Goal: Obtain resource: Download file/media

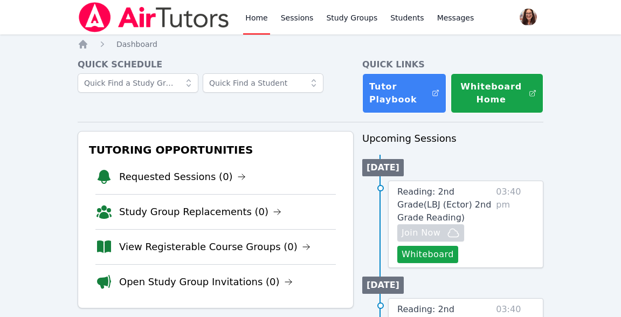
click at [458, 196] on span "Reading: 2nd Grade ( LBJ (Ector) 2nd Grade Reading )" at bounding box center [444, 205] width 94 height 36
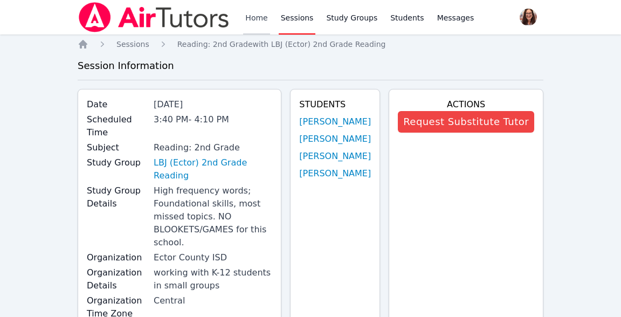
click at [247, 20] on link "Home" at bounding box center [256, 17] width 26 height 35
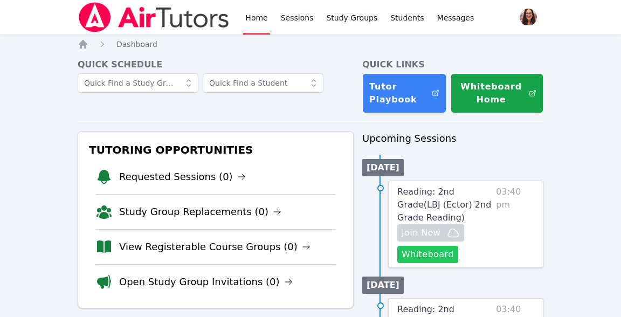
click at [444, 250] on button "Whiteboard" at bounding box center [427, 254] width 61 height 17
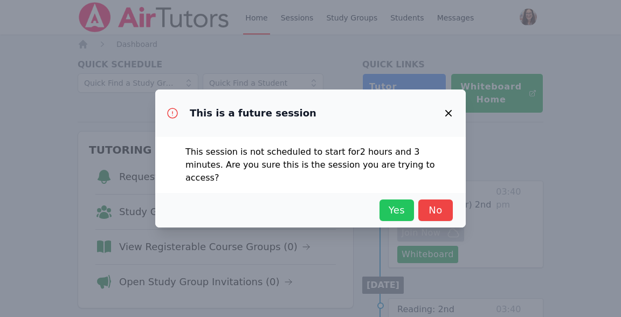
click at [401, 208] on span "Yes" at bounding box center [397, 210] width 24 height 15
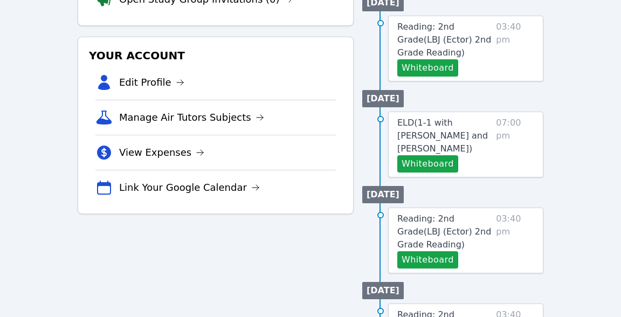
scroll to position [280, 0]
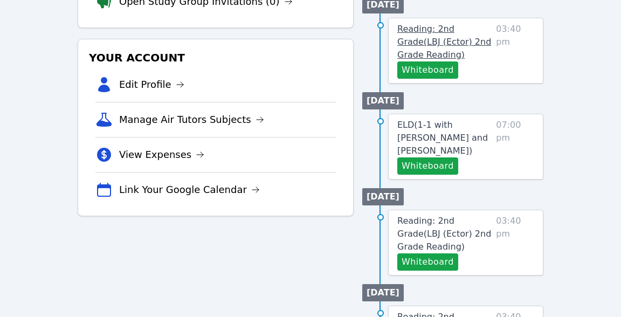
click at [429, 48] on link "Reading: 2nd Grade ( LBJ (Ector) 2nd Grade Reading )" at bounding box center [444, 42] width 94 height 39
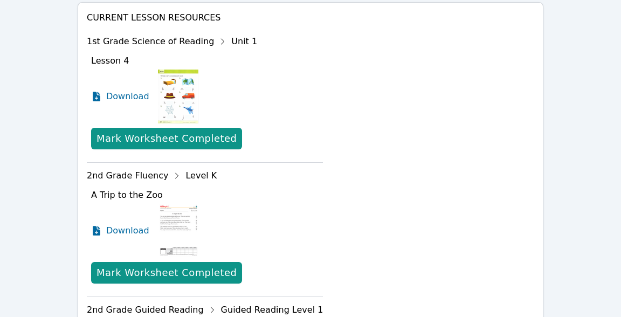
scroll to position [558, 0]
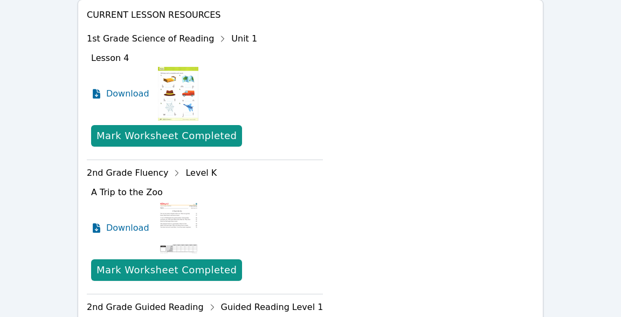
click at [225, 37] on div "1st Grade Science of Reading Unit 1" at bounding box center [205, 38] width 236 height 17
click at [214, 39] on icon at bounding box center [222, 38] width 17 height 17
click at [222, 38] on icon at bounding box center [223, 38] width 3 height 5
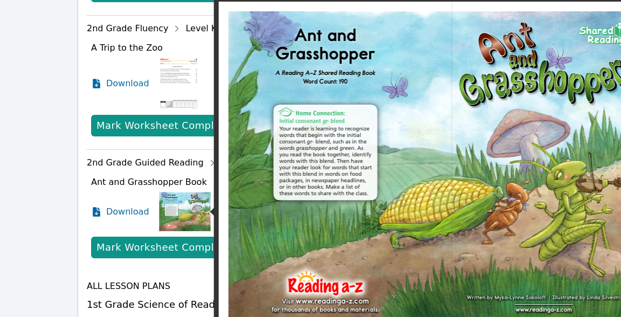
scroll to position [705, 0]
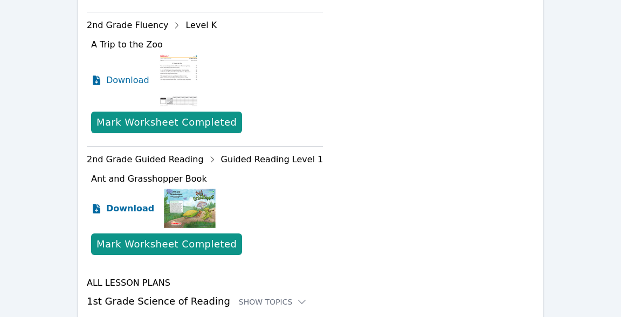
click at [137, 209] on span "Download" at bounding box center [130, 208] width 48 height 13
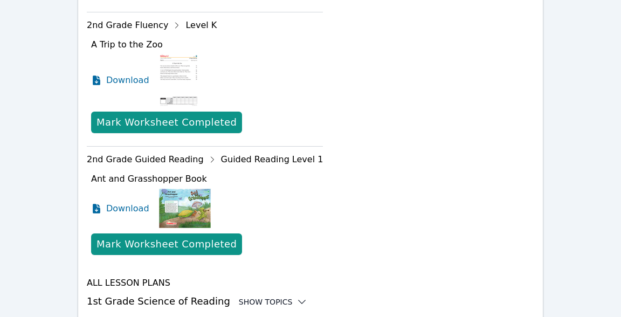
click at [242, 301] on div "Show Topics" at bounding box center [273, 302] width 69 height 11
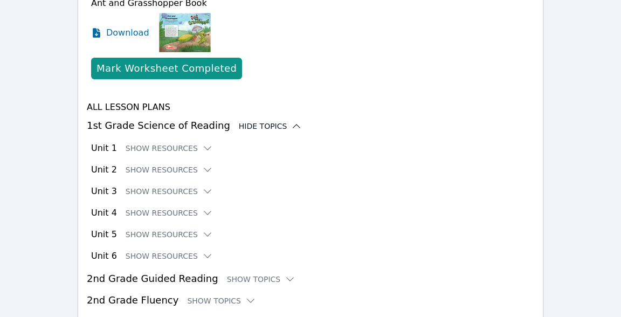
scroll to position [889, 0]
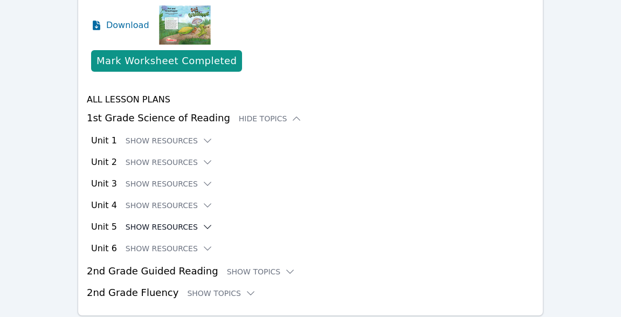
click at [184, 225] on button "Show Resources" at bounding box center [169, 227] width 87 height 11
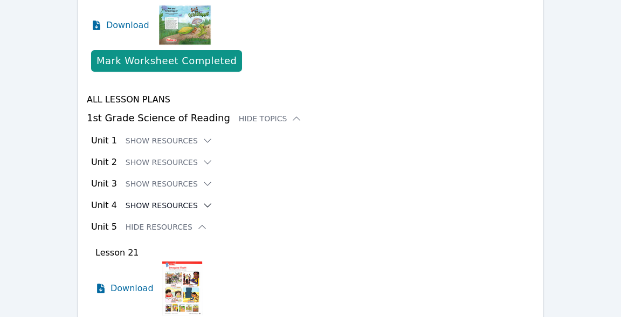
click at [140, 208] on button "Show Resources" at bounding box center [169, 205] width 87 height 11
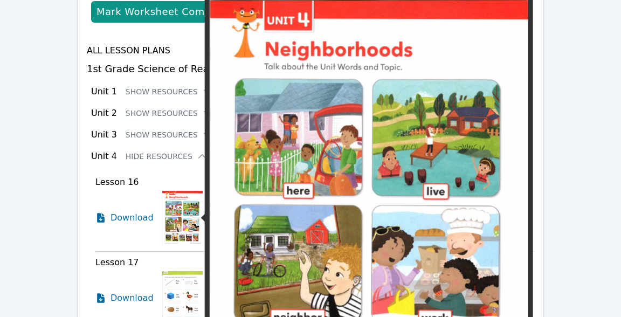
scroll to position [940, 0]
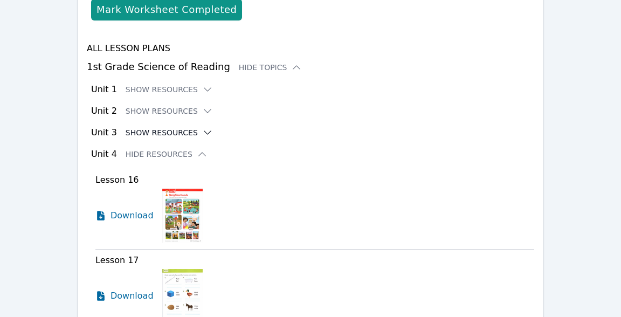
click at [154, 130] on button "Show Resources" at bounding box center [169, 132] width 87 height 11
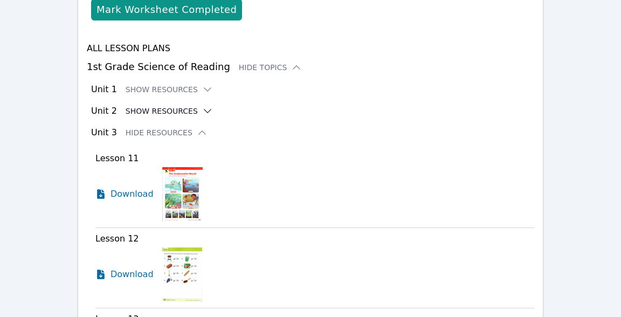
click at [183, 114] on button "Show Resources" at bounding box center [169, 111] width 87 height 11
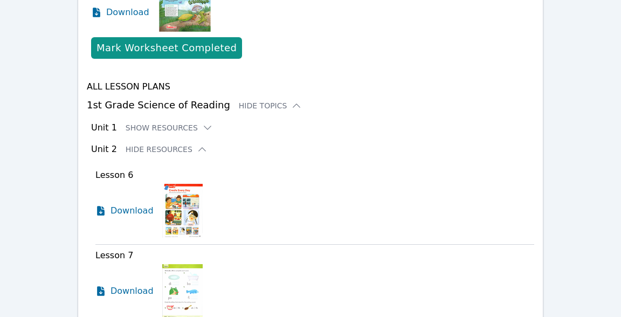
scroll to position [906, 0]
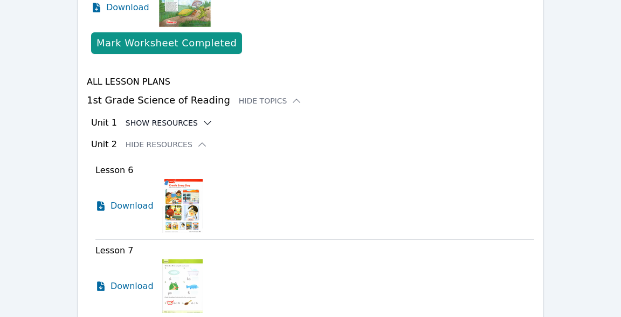
click at [202, 122] on icon at bounding box center [207, 123] width 11 height 11
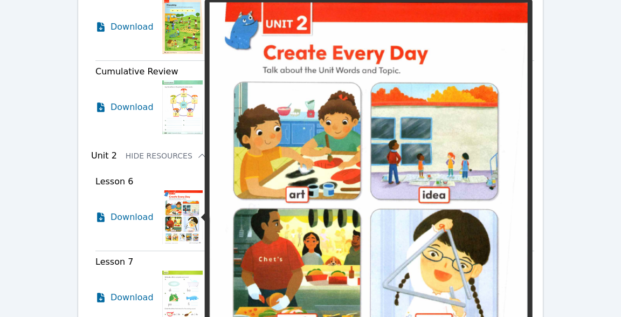
scroll to position [1514, 0]
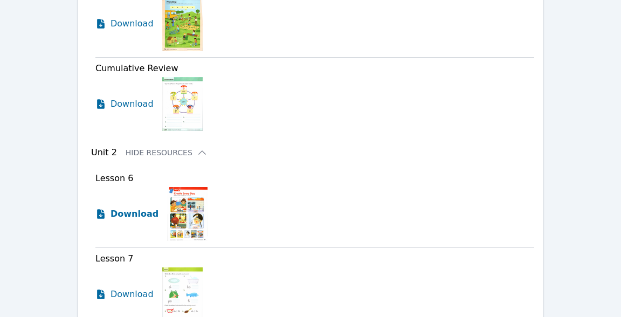
click at [115, 212] on span "Download" at bounding box center [135, 214] width 48 height 13
